Goal: Task Accomplishment & Management: Complete application form

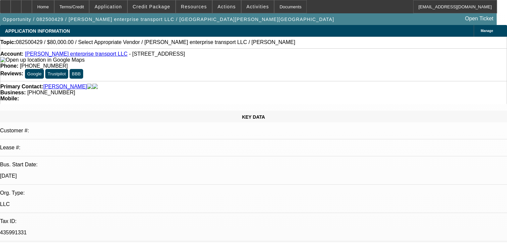
select select "0"
select select "2"
select select "0.1"
select select "4"
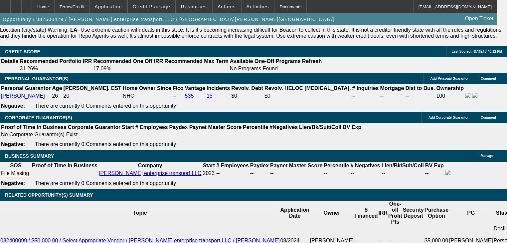
scroll to position [905, 0]
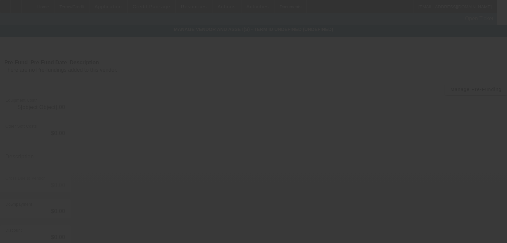
type input "$80,000.00"
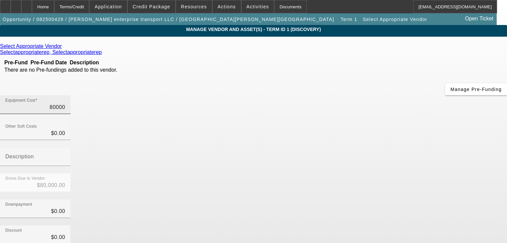
click at [65, 103] on input "80000" at bounding box center [35, 107] width 60 height 8
type input "7"
type input "$7.00"
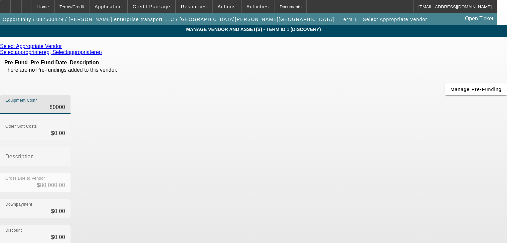
type input "$7.00"
type input "70"
type input "$70.00"
type input "700"
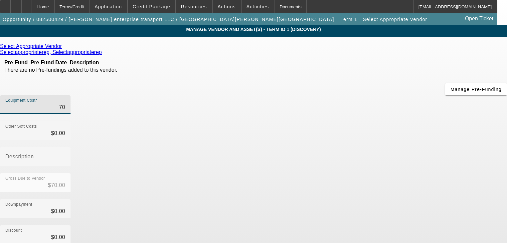
type input "$700.00"
type input "7000"
type input "$7,000.00"
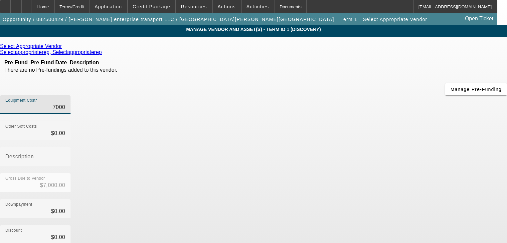
type input "70000"
type input "$70,000.00"
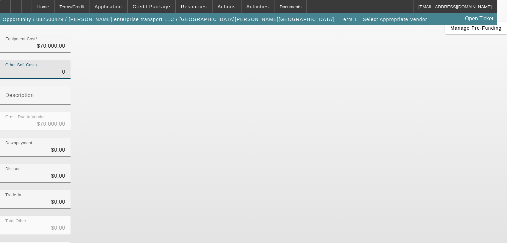
scroll to position [65, 0]
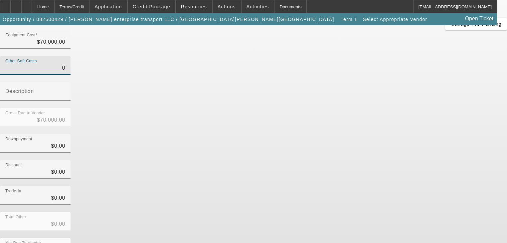
type input "$0.00"
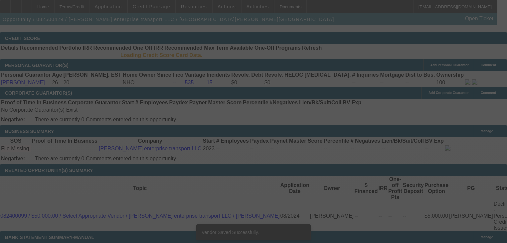
select select "0"
select select "2"
select select "0.1"
select select "4"
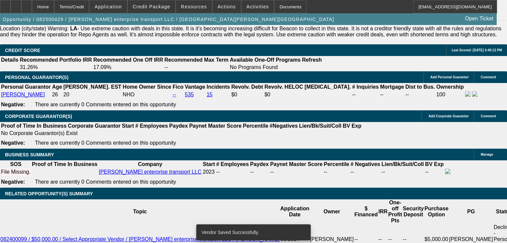
scroll to position [959, 0]
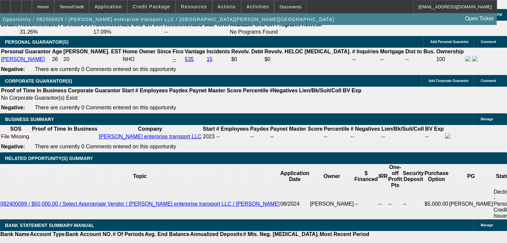
type input "36"
select select "0.2"
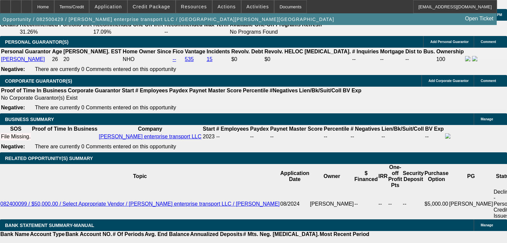
scroll to position [981, 0]
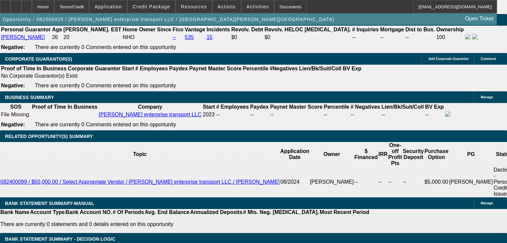
type input "$28,000.00"
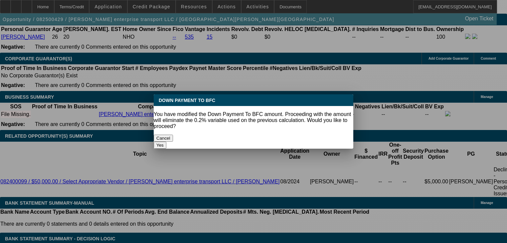
scroll to position [0, 0]
click at [166, 141] on button "Yes" at bounding box center [160, 144] width 13 height 7
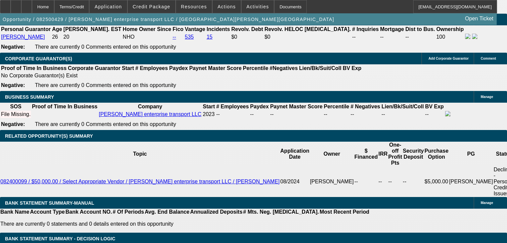
select select "0"
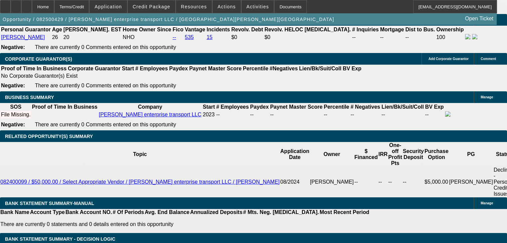
type input "4"
type input "$1,240.01"
type input "$2,480.02"
type input "40"
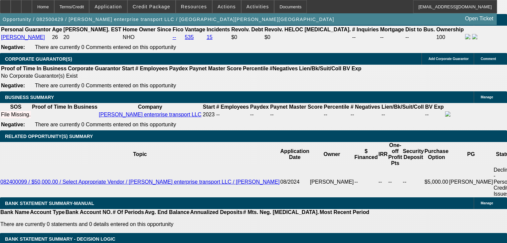
type input "$2,020.63"
type input "$4,041.26"
type input "40"
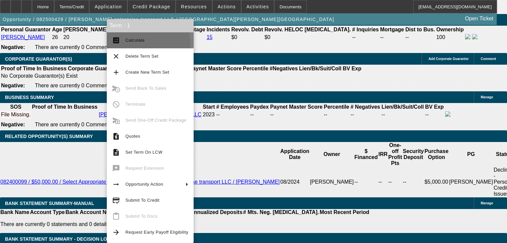
click at [119, 44] on button "calculate Calculate" at bounding box center [150, 40] width 87 height 16
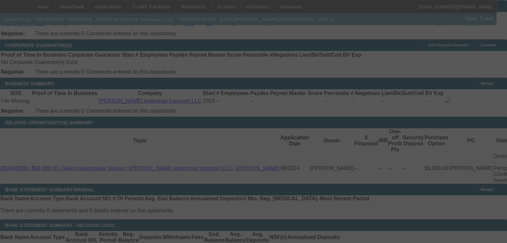
scroll to position [1008, 0]
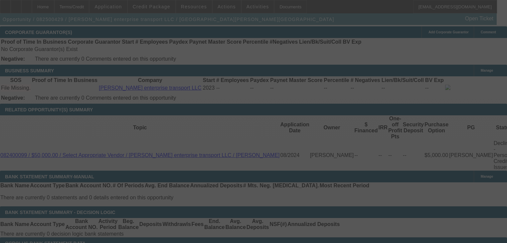
select select "0"
select select "2"
select select "0.1"
select select "4"
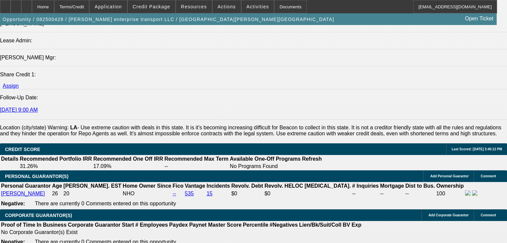
scroll to position [821, 0]
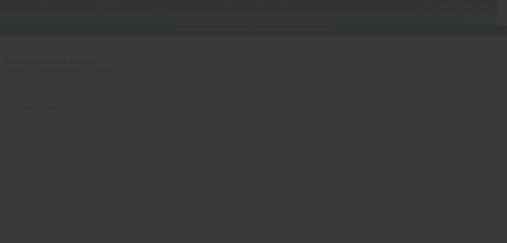
type input "$70,000.00"
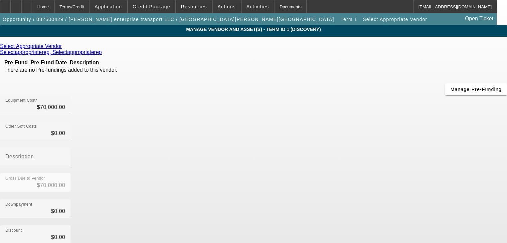
click at [64, 47] on icon at bounding box center [64, 46] width 0 height 6
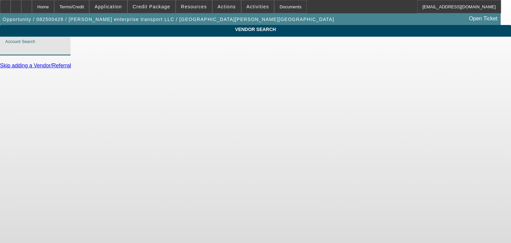
click at [65, 53] on input "Account Search" at bounding box center [35, 49] width 60 height 8
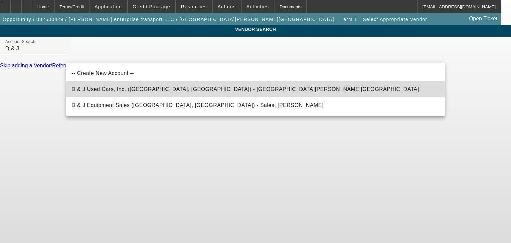
click at [145, 87] on span "D & J Used Cars, Inc. (Rutherfordton, NC) - McSwain, Heath" at bounding box center [246, 89] width 348 height 8
type input "D & J Used Cars, Inc. (Rutherfordton, NC) - McSwain, Heath"
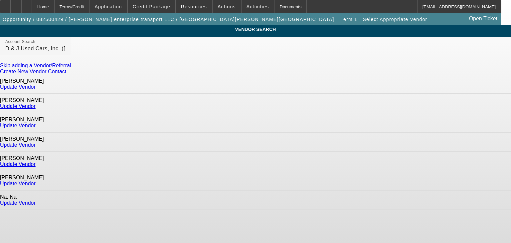
click at [36, 122] on link "Update Vendor" at bounding box center [18, 125] width 36 height 6
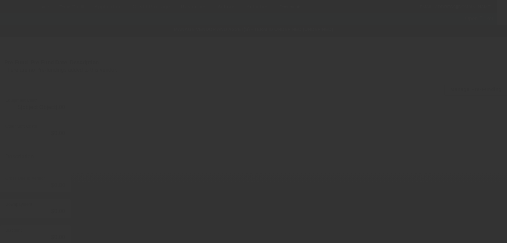
type input "$70,000.00"
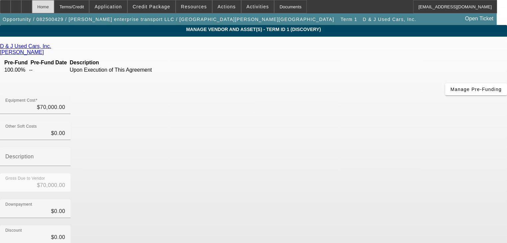
click at [54, 4] on div "Home" at bounding box center [43, 6] width 22 height 13
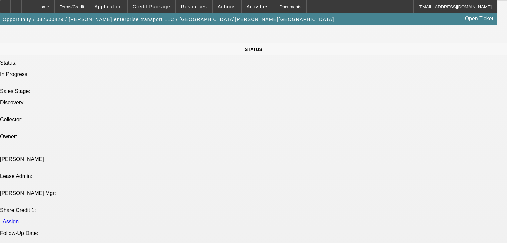
select select "0"
select select "2"
select select "0.1"
select select "4"
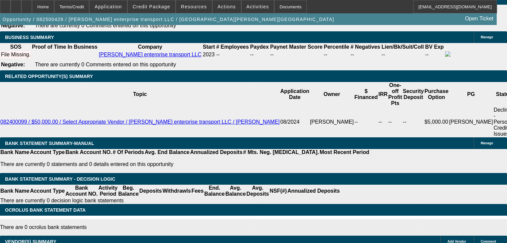
scroll to position [1106, 0]
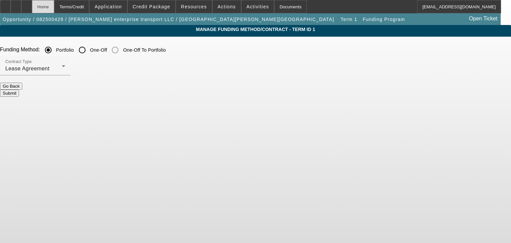
click at [54, 7] on div "Home" at bounding box center [43, 6] width 22 height 13
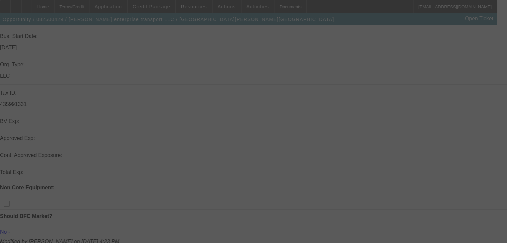
scroll to position [133, 0]
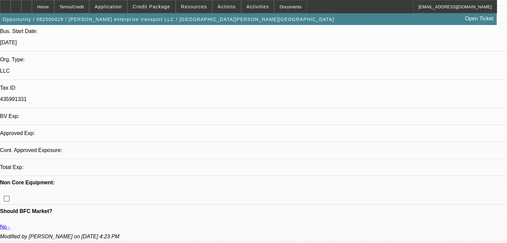
select select "0"
select select "2"
select select "0.1"
select select "4"
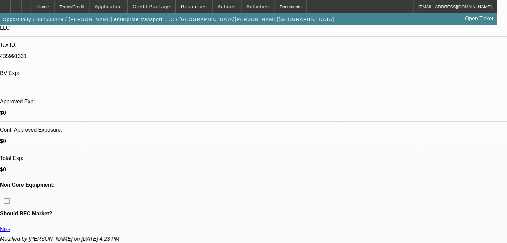
scroll to position [186, 0]
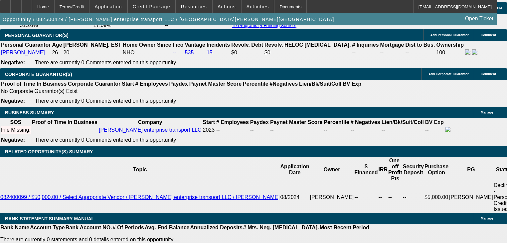
scroll to position [1012, 0]
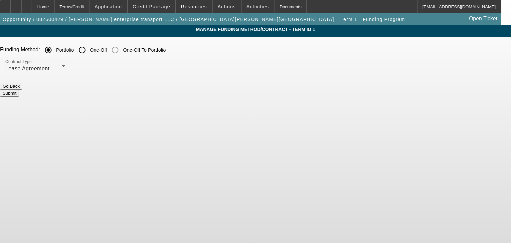
click at [89, 53] on input "One-Off" at bounding box center [82, 49] width 13 height 13
radio input "true"
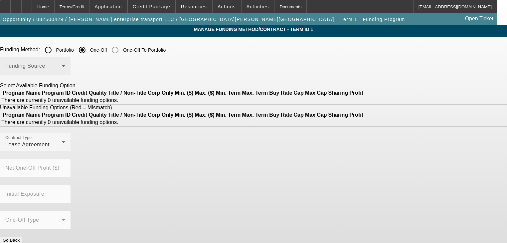
click at [65, 73] on div "Funding Source" at bounding box center [35, 66] width 60 height 19
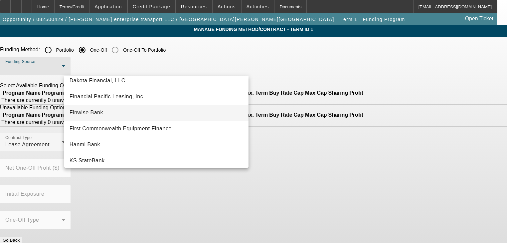
scroll to position [53, 0]
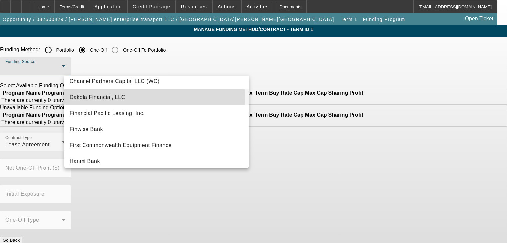
click at [113, 99] on span "Dakota Financial, LLC" at bounding box center [98, 97] width 56 height 8
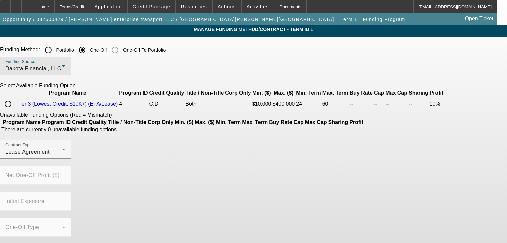
click at [15, 110] on input "radio" at bounding box center [7, 103] width 13 height 13
radio input "true"
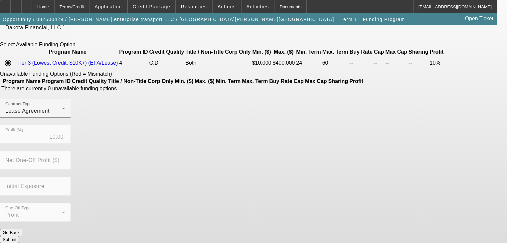
scroll to position [42, 0]
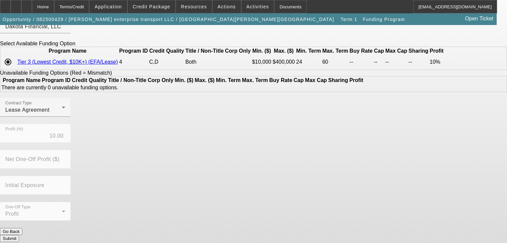
click at [19, 235] on button "Submit" at bounding box center [9, 238] width 19 height 7
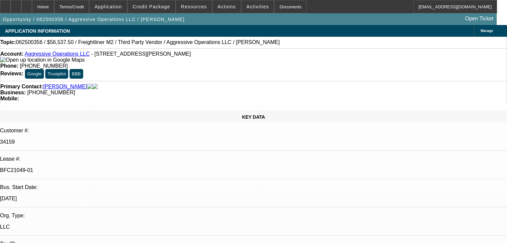
select select "0"
select select "2"
select select "0"
select select "6"
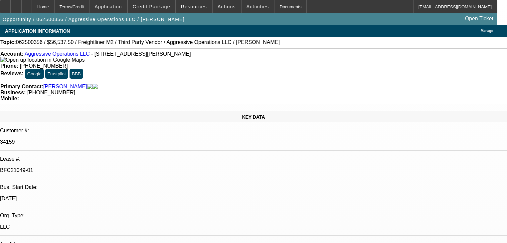
select select "0"
select select "2"
select select "0"
select select "6"
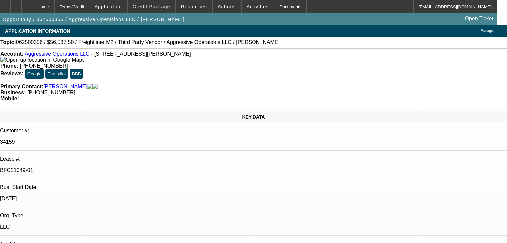
select select "0"
select select "2"
select select "0"
select select "6"
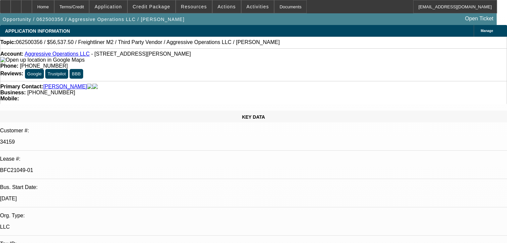
select select "0.15"
select select "2"
select select "0"
select select "6"
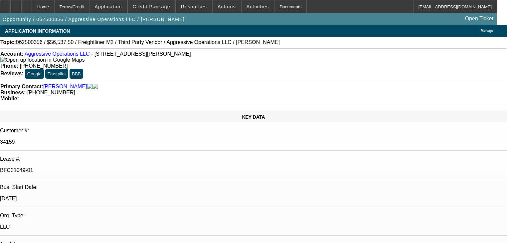
scroll to position [219, 0]
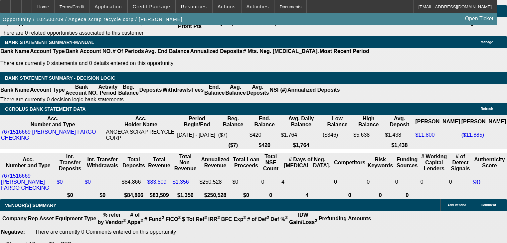
scroll to position [1151, 0]
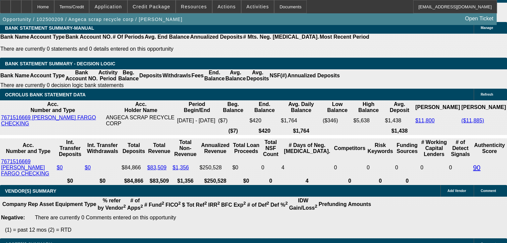
select select "0"
select select "2"
select select "0"
select select "21"
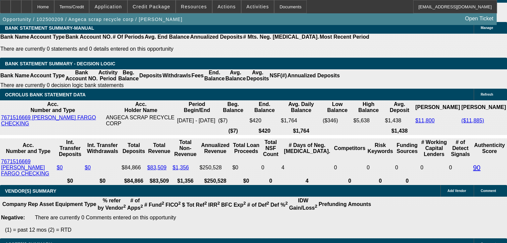
select select "0"
select select "2"
select select "0"
select select "21"
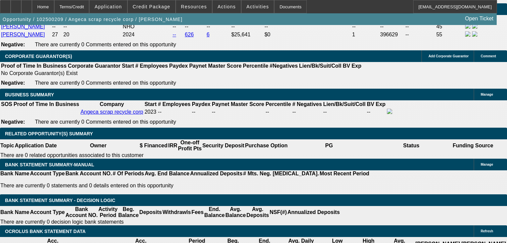
scroll to position [1145, 0]
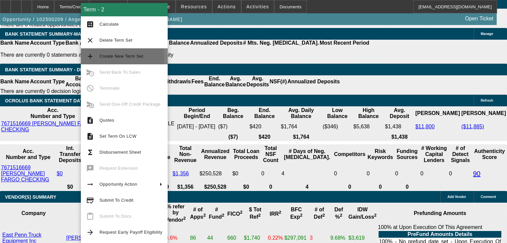
click at [110, 58] on span "Create New Term Set" at bounding box center [122, 56] width 44 height 5
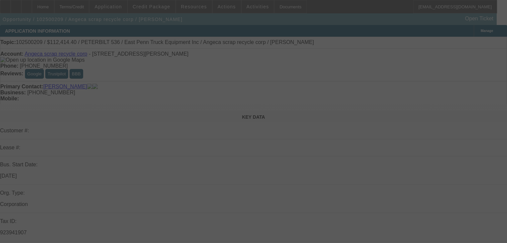
select select "0"
select select "2"
select select "0"
select select "21"
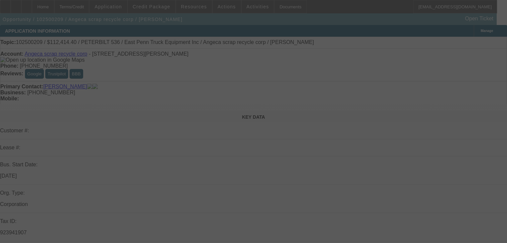
select select "0"
select select "2"
select select "0"
select select "21"
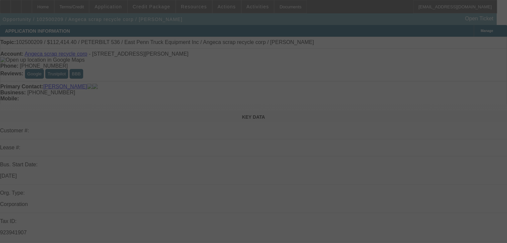
select select "0"
select select "2"
select select "0"
select select "21"
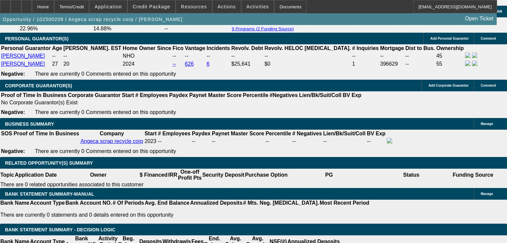
scroll to position [1035, 0]
